Goal: Navigation & Orientation: Find specific page/section

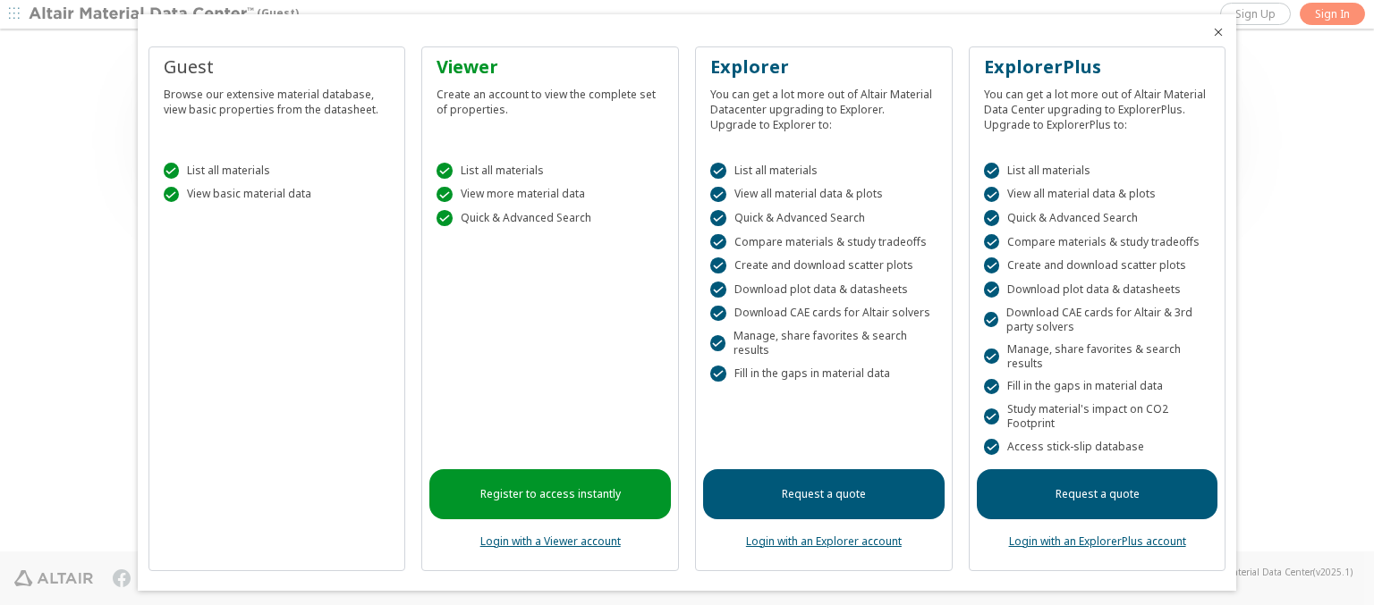
click at [1211, 32] on icon "Close" at bounding box center [1218, 32] width 14 height 14
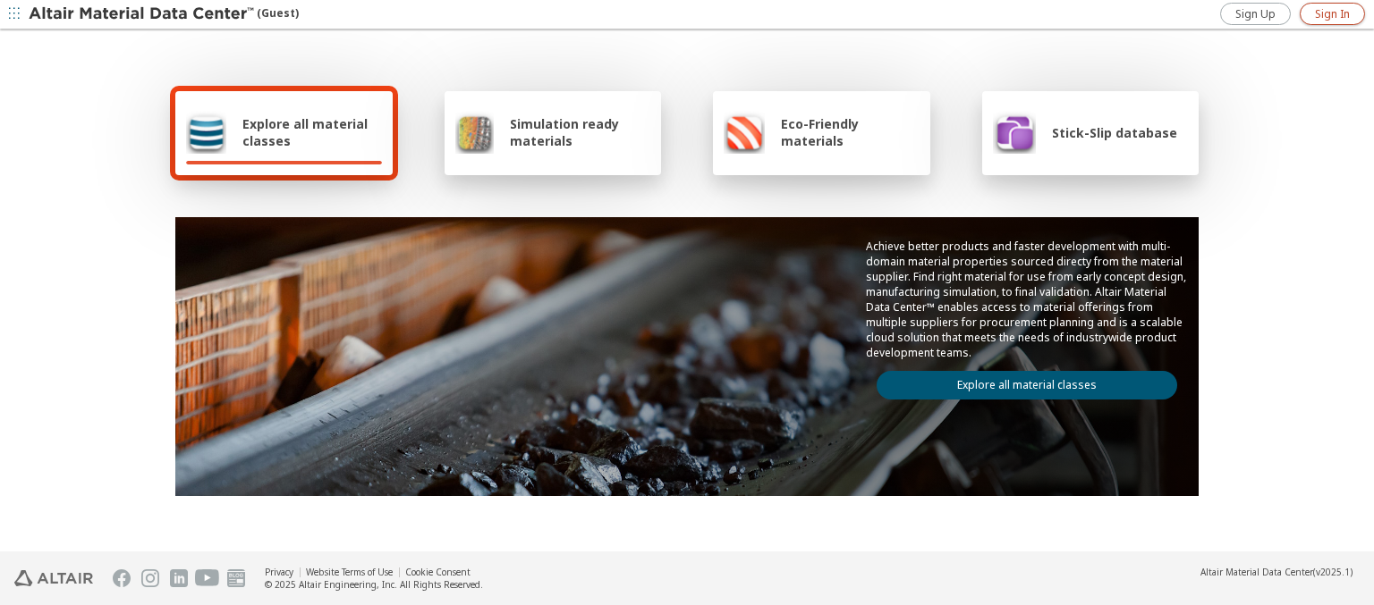
click at [1332, 13] on span "Sign In" at bounding box center [1332, 14] width 35 height 14
click at [142, 14] on img at bounding box center [143, 14] width 228 height 18
click at [305, 132] on span "Explore all material classes" at bounding box center [312, 132] width 140 height 34
click at [1019, 381] on link "Explore all material classes" at bounding box center [1026, 385] width 300 height 29
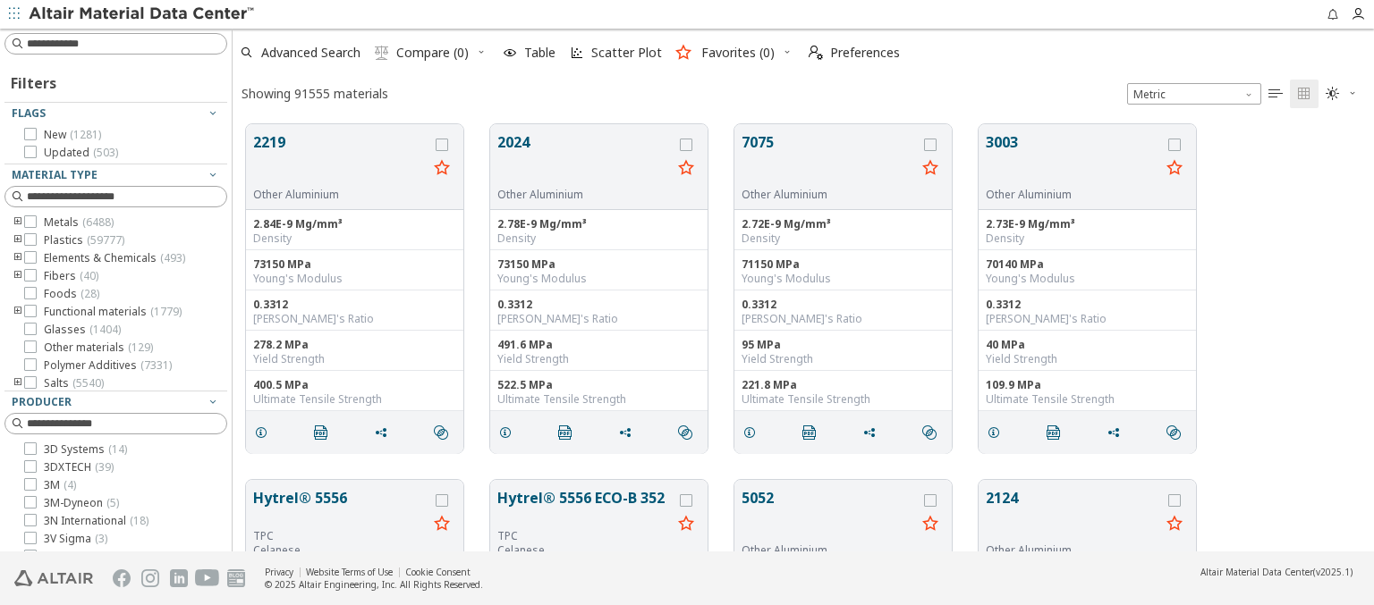
scroll to position [427, 1127]
click at [849, 53] on span "Preferences" at bounding box center [865, 53] width 70 height 13
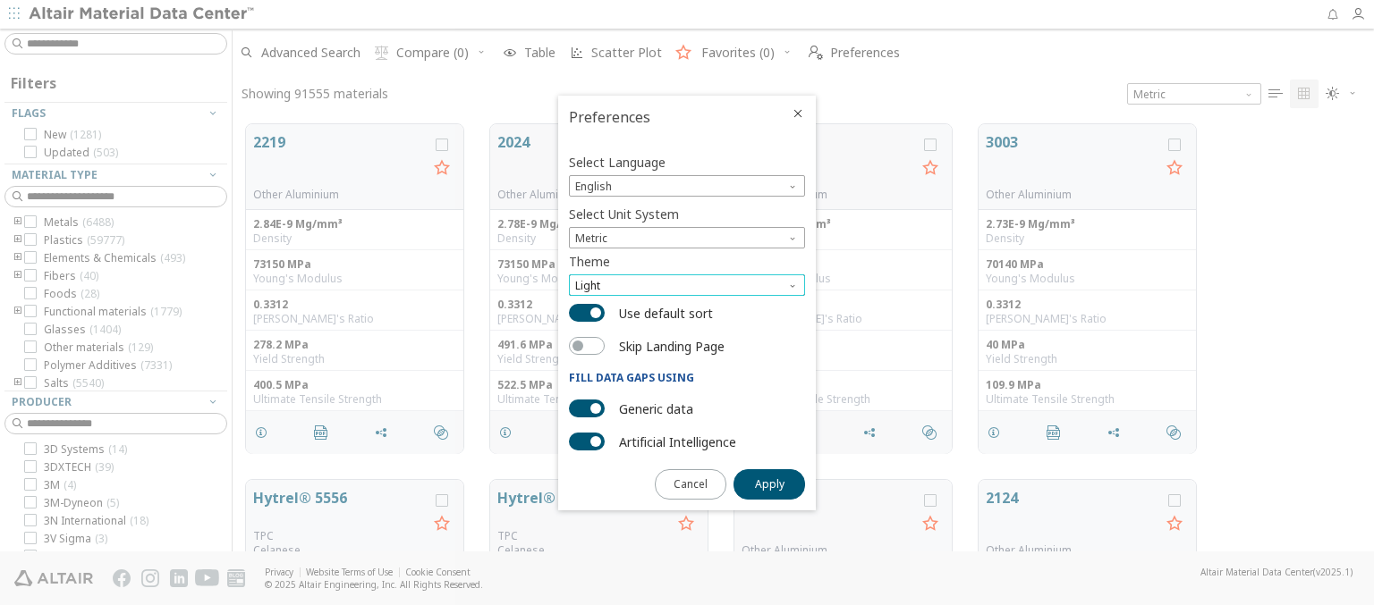
click at [687, 285] on span "Light" at bounding box center [687, 285] width 236 height 21
click at [588, 351] on span "Dark" at bounding box center [589, 350] width 24 height 14
click at [769, 483] on span "Apply" at bounding box center [770, 485] width 30 height 14
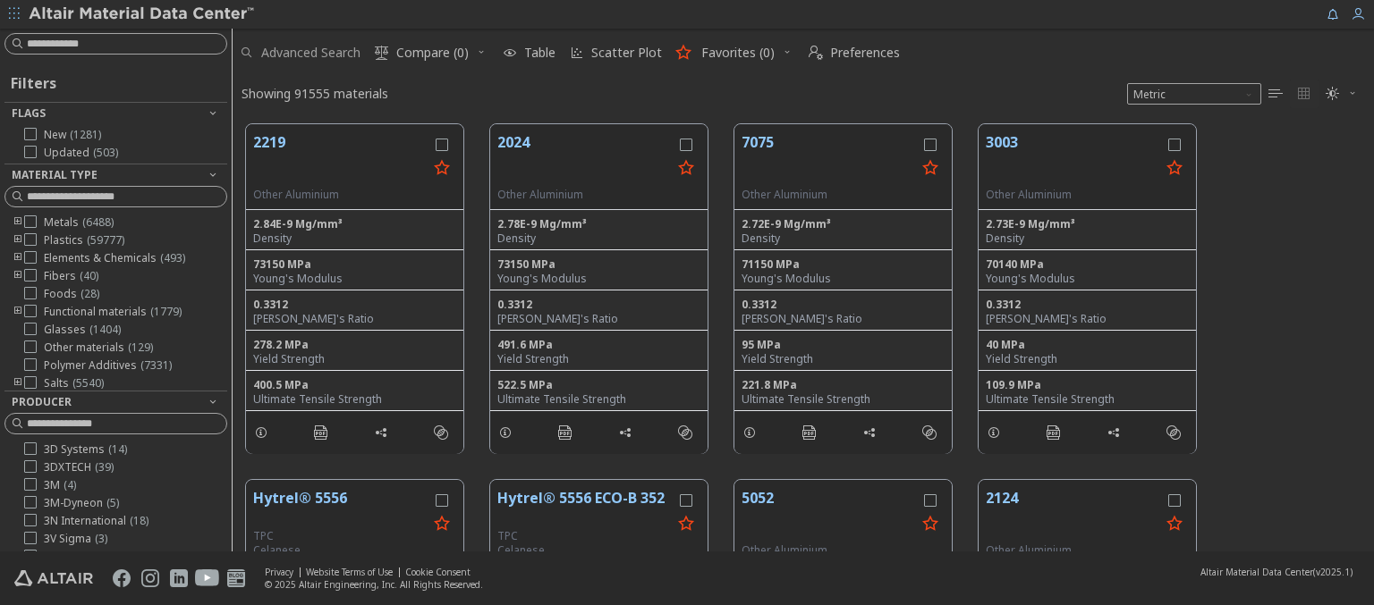
click at [300, 53] on span "Advanced Search" at bounding box center [310, 53] width 99 height 13
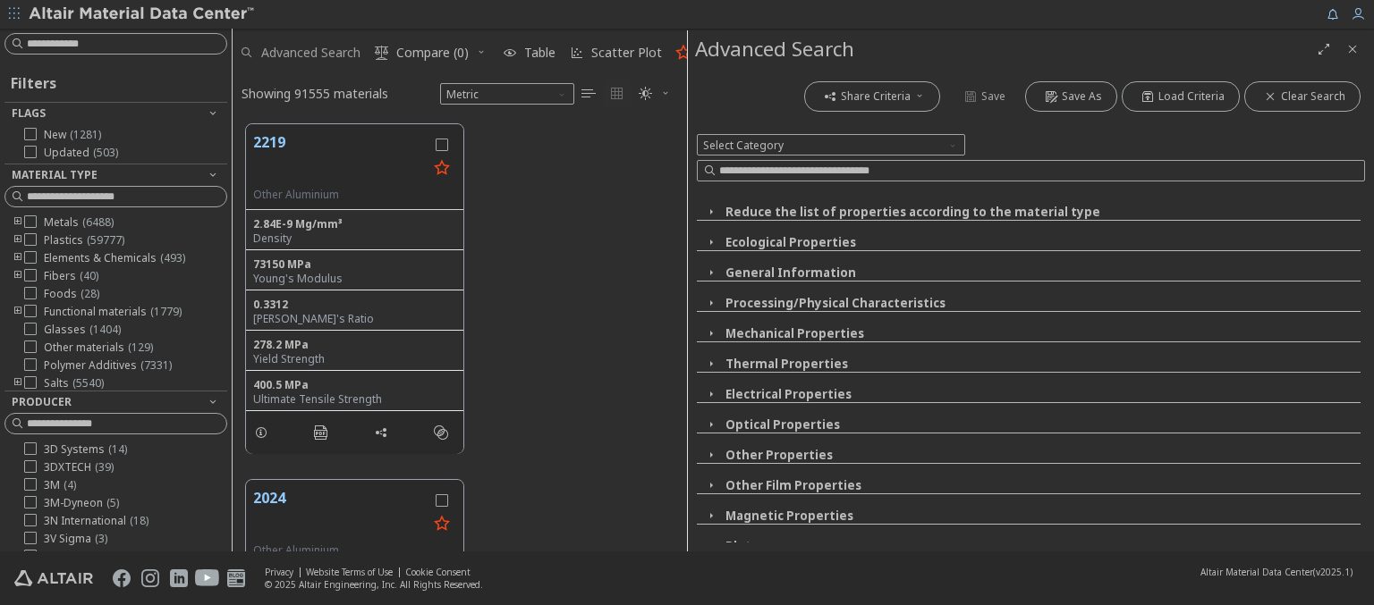
scroll to position [427, 440]
click at [142, 14] on img at bounding box center [143, 14] width 228 height 18
